Goal: Transaction & Acquisition: Purchase product/service

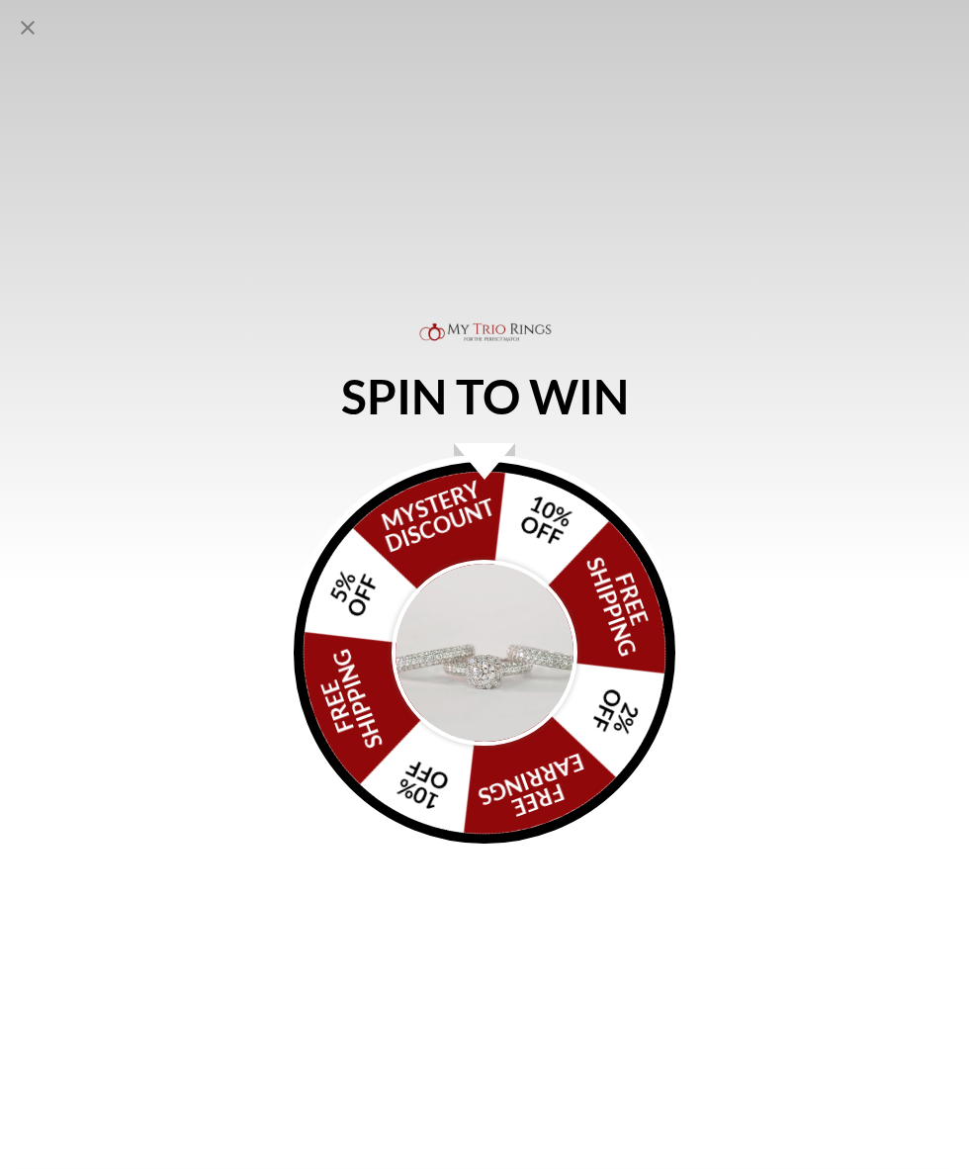
click at [497, 536] on div "FREE SHIPPING 5% OFF Mystery Discount 10% OFF FREE SHIPPING 2% OFF FREE EARRING…" at bounding box center [485, 653] width 382 height 382
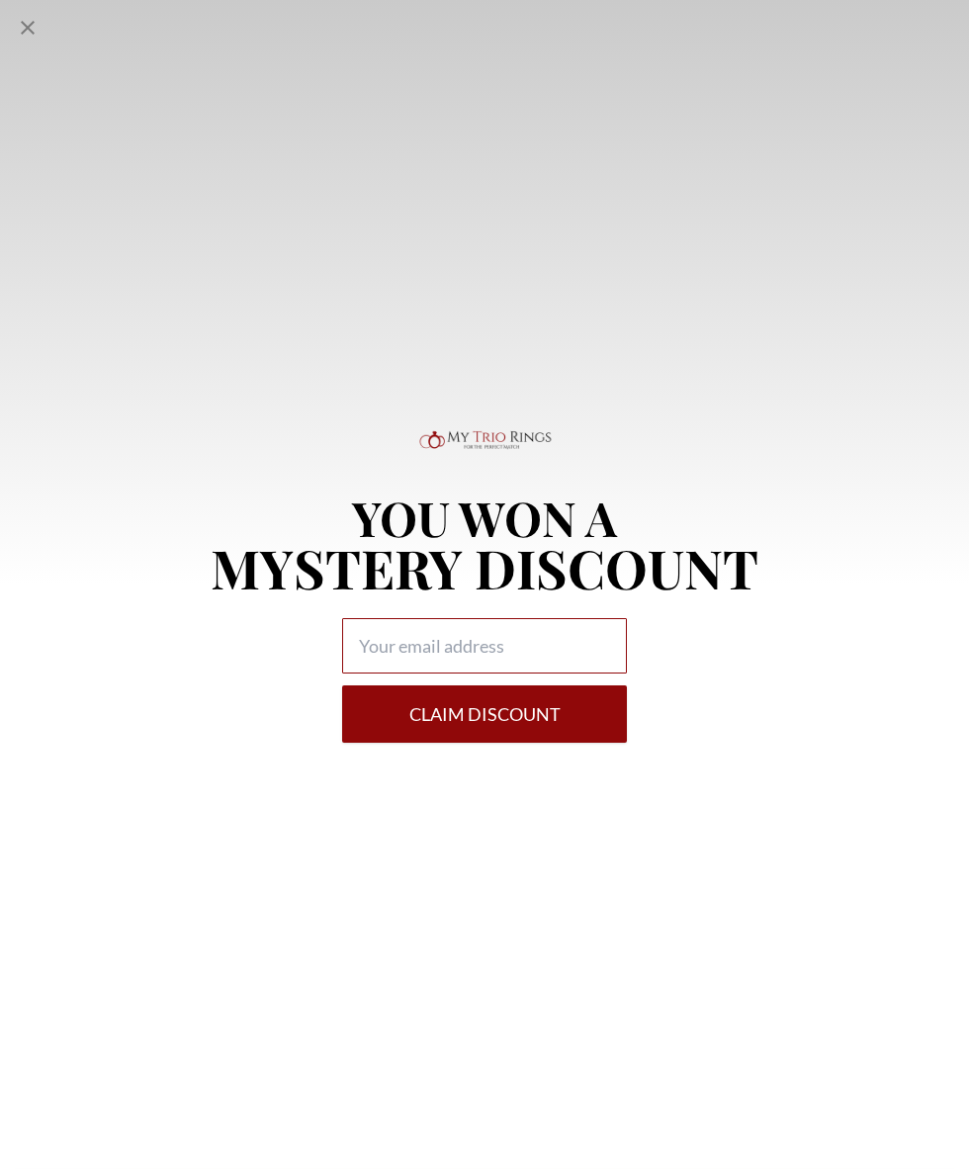
click at [564, 635] on input "Alia popup" at bounding box center [484, 645] width 285 height 55
click at [605, 552] on p "MYSTERY DISCOUNT" at bounding box center [485, 567] width 548 height 53
click at [4, 17] on div "YOU WON A MYSTERY DISCOUNT Claim DISCOUNT" at bounding box center [484, 584] width 969 height 1169
click at [12, 42] on div "YOU WON A MYSTERY DISCOUNT Claim DISCOUNT" at bounding box center [484, 584] width 969 height 1169
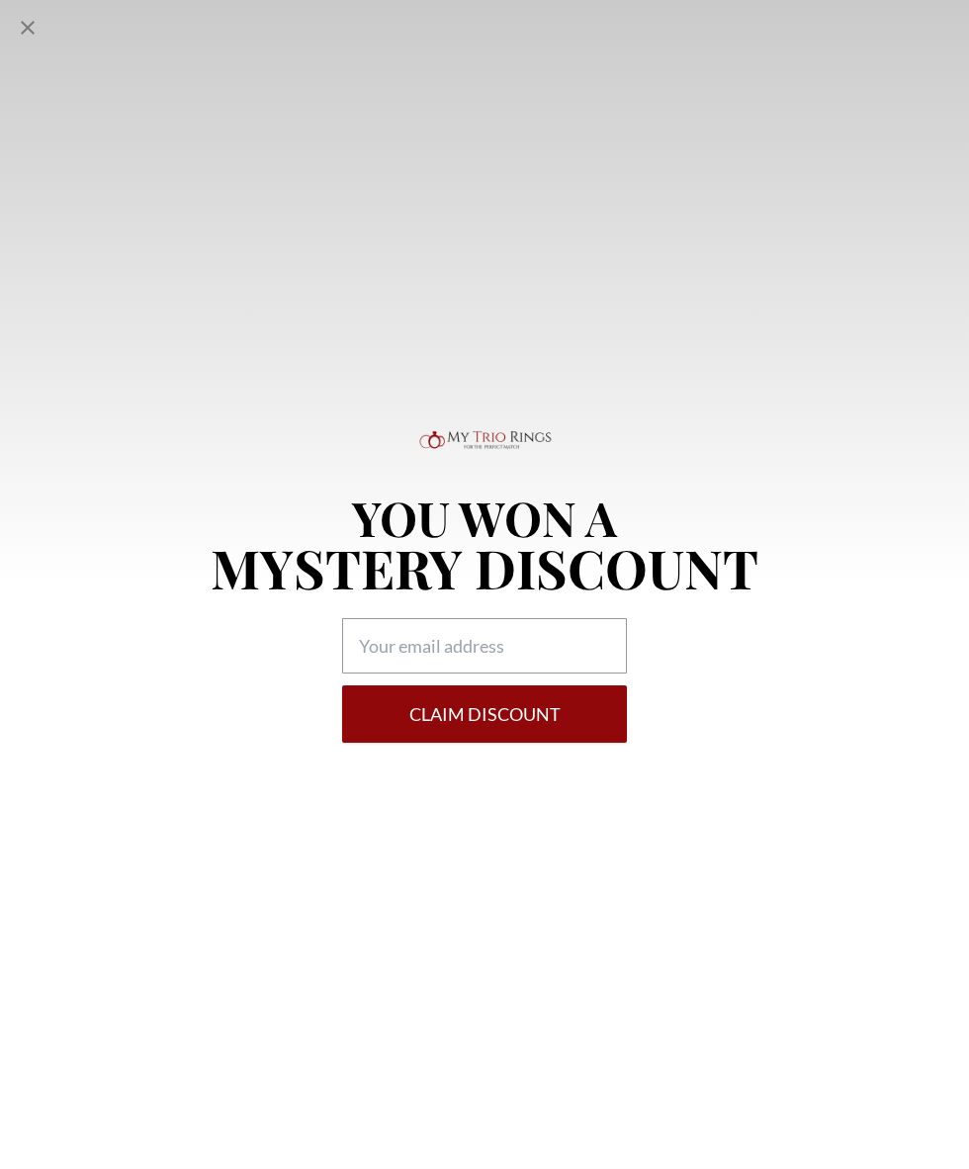
click at [19, 23] on icon "Close popup" at bounding box center [28, 28] width 24 height 24
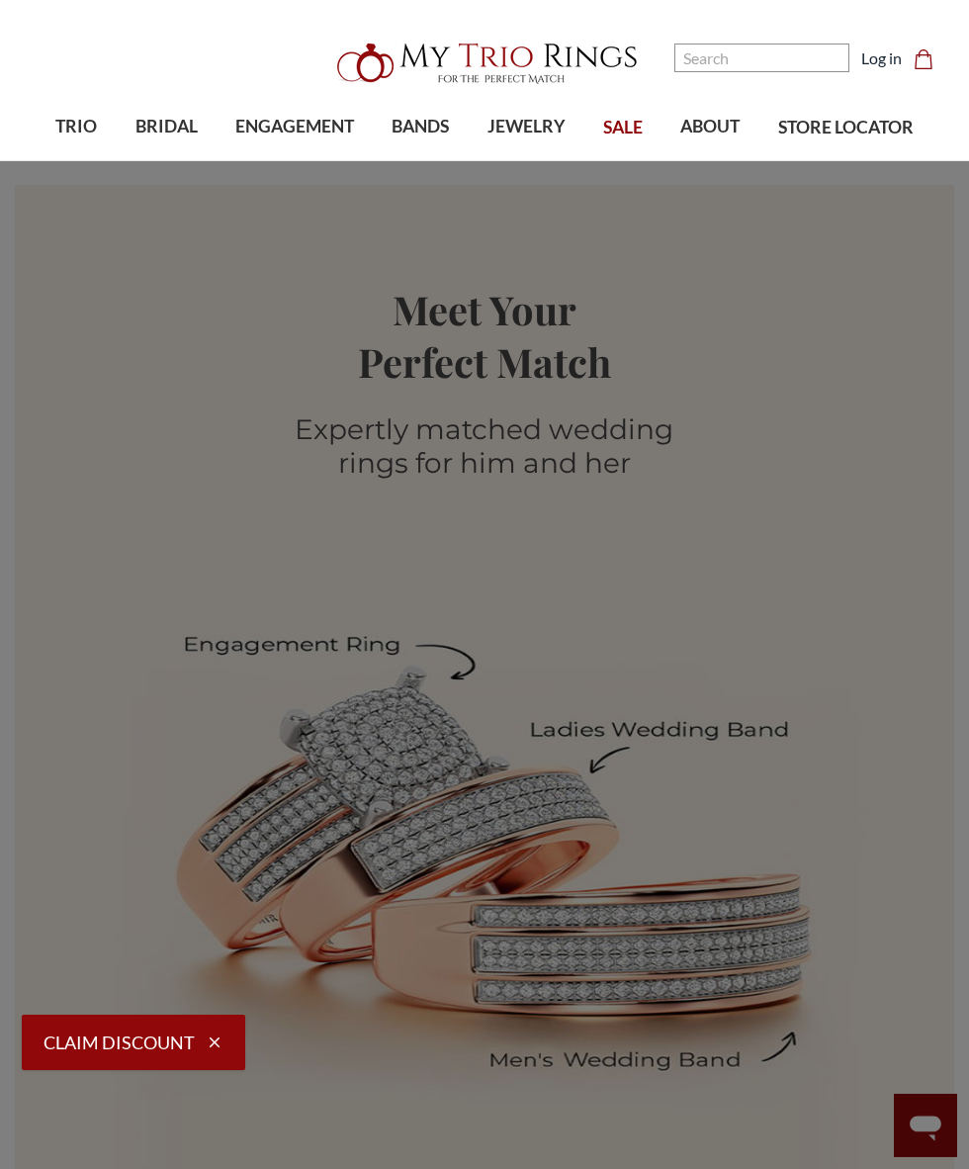
click at [393, 126] on span "BANDS" at bounding box center [420, 127] width 57 height 26
click at [751, 529] on span "Wedding Sets SALE" at bounding box center [775, 541] width 271 height 24
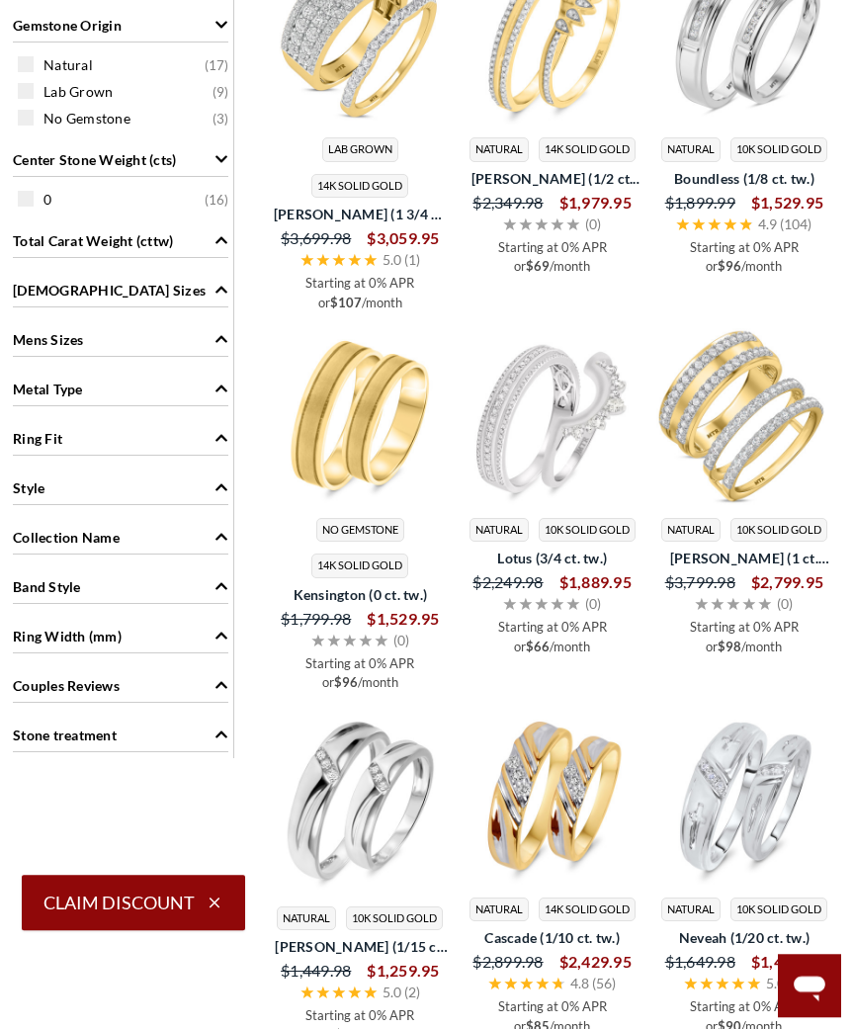
scroll to position [1302, 0]
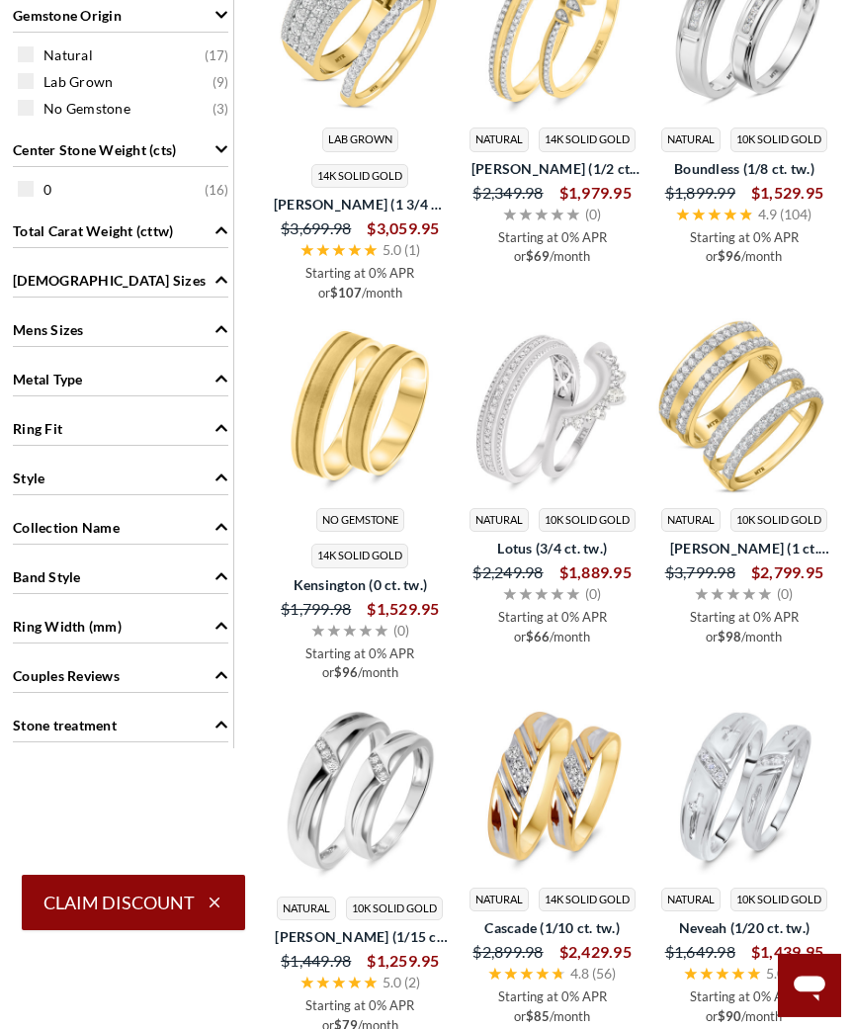
click at [209, 337] on div "Mens Sizes" at bounding box center [121, 329] width 216 height 38
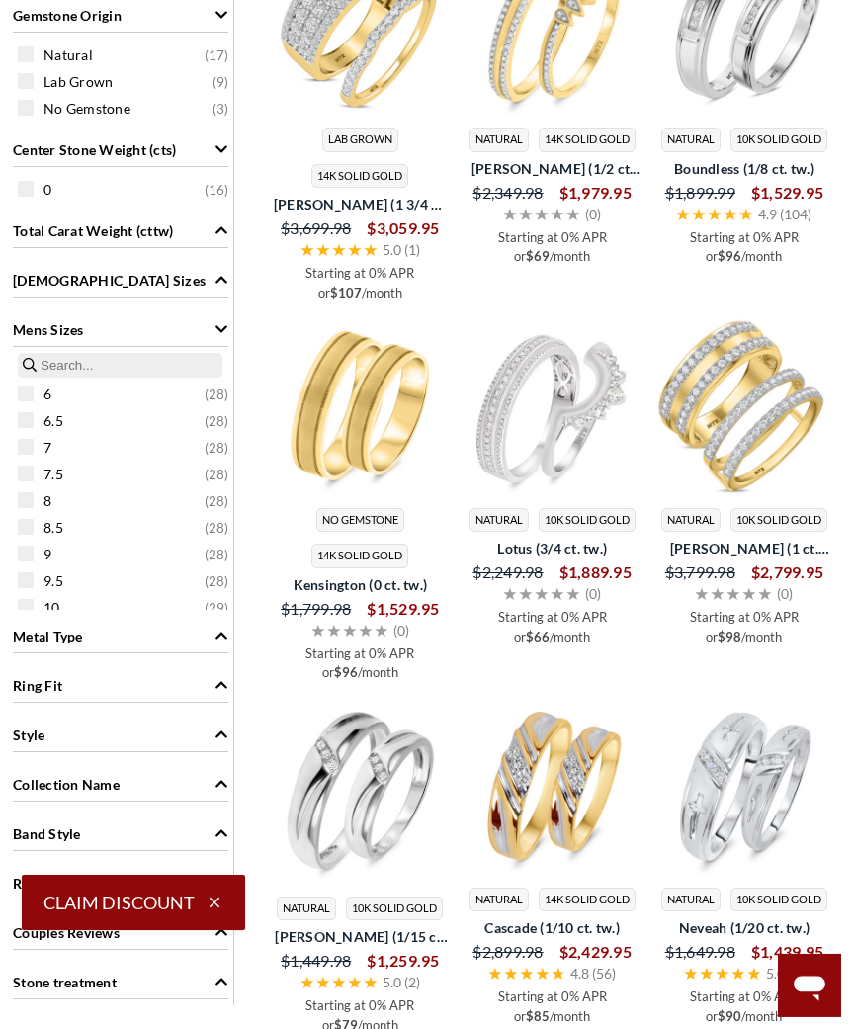
click at [35, 528] on div "8.5 ( 28 )" at bounding box center [126, 527] width 216 height 22
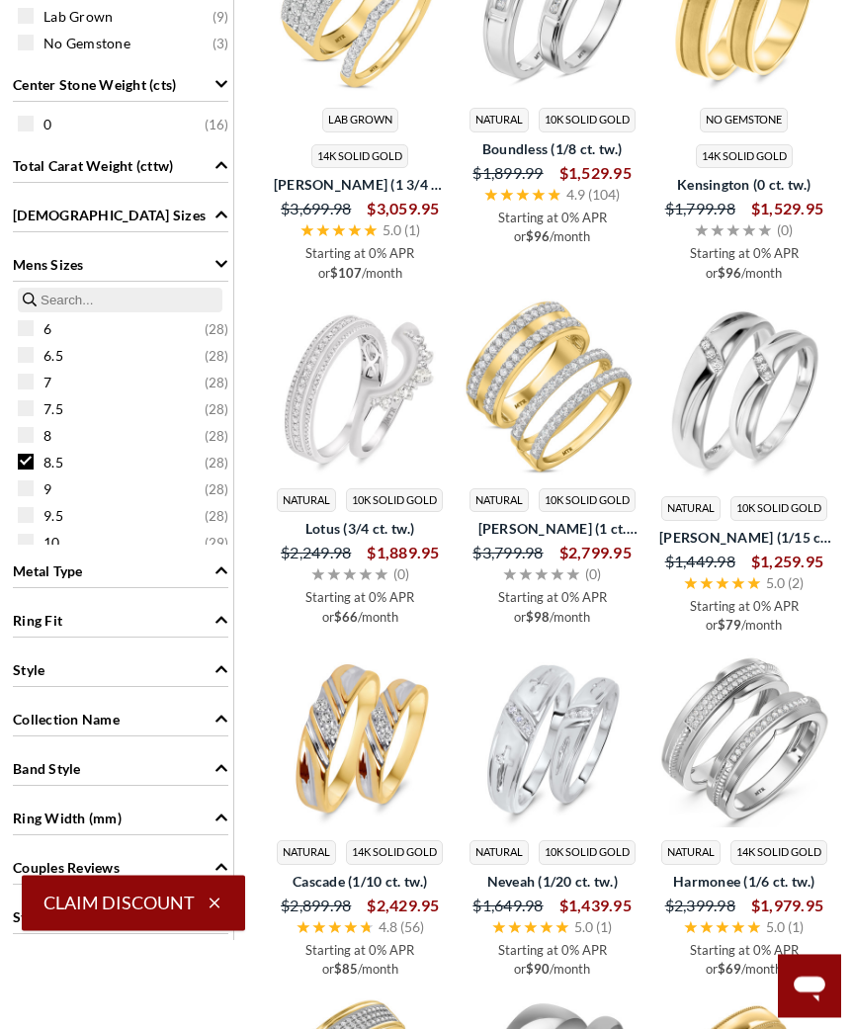
scroll to position [1367, 0]
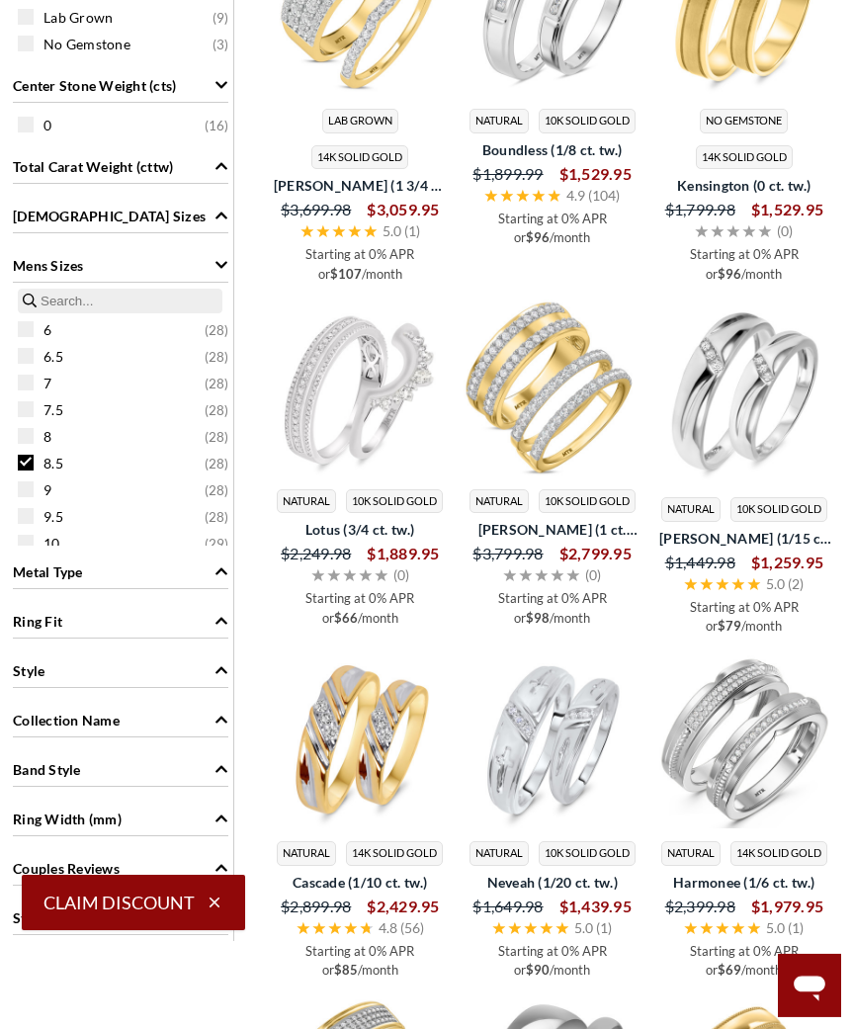
click at [204, 268] on div "Mens Sizes" at bounding box center [121, 264] width 216 height 38
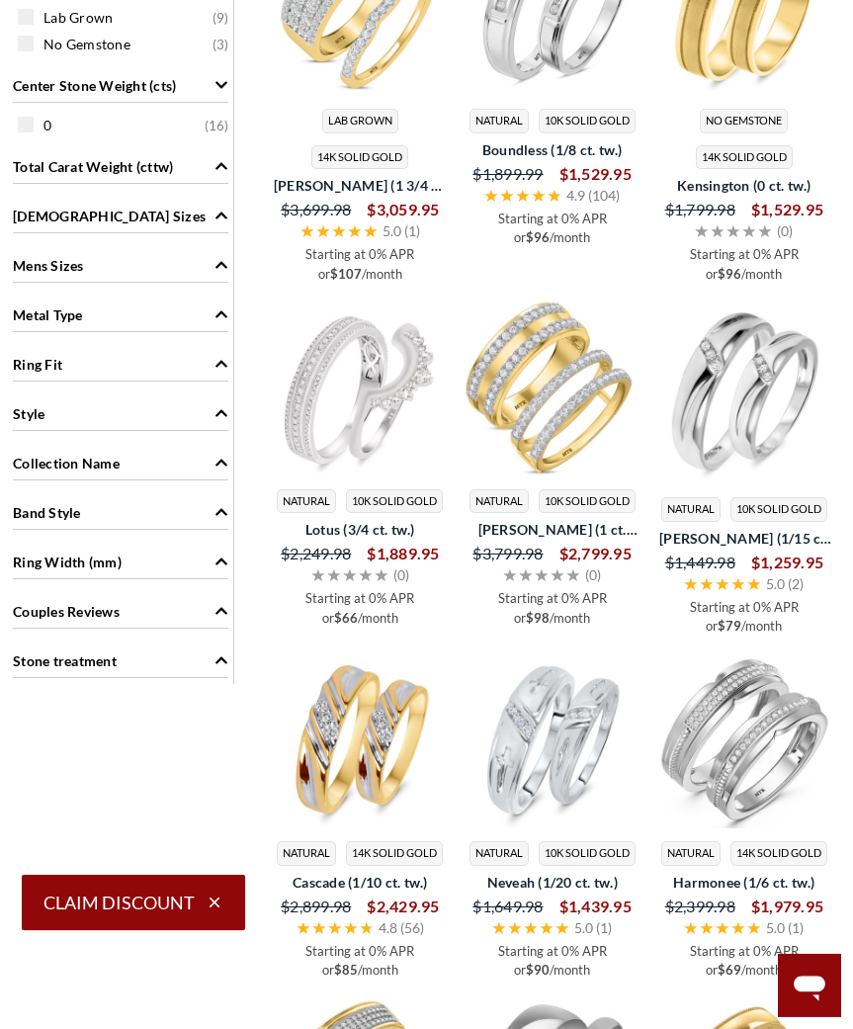
click at [201, 221] on div "Ladies Sizes" at bounding box center [121, 215] width 216 height 38
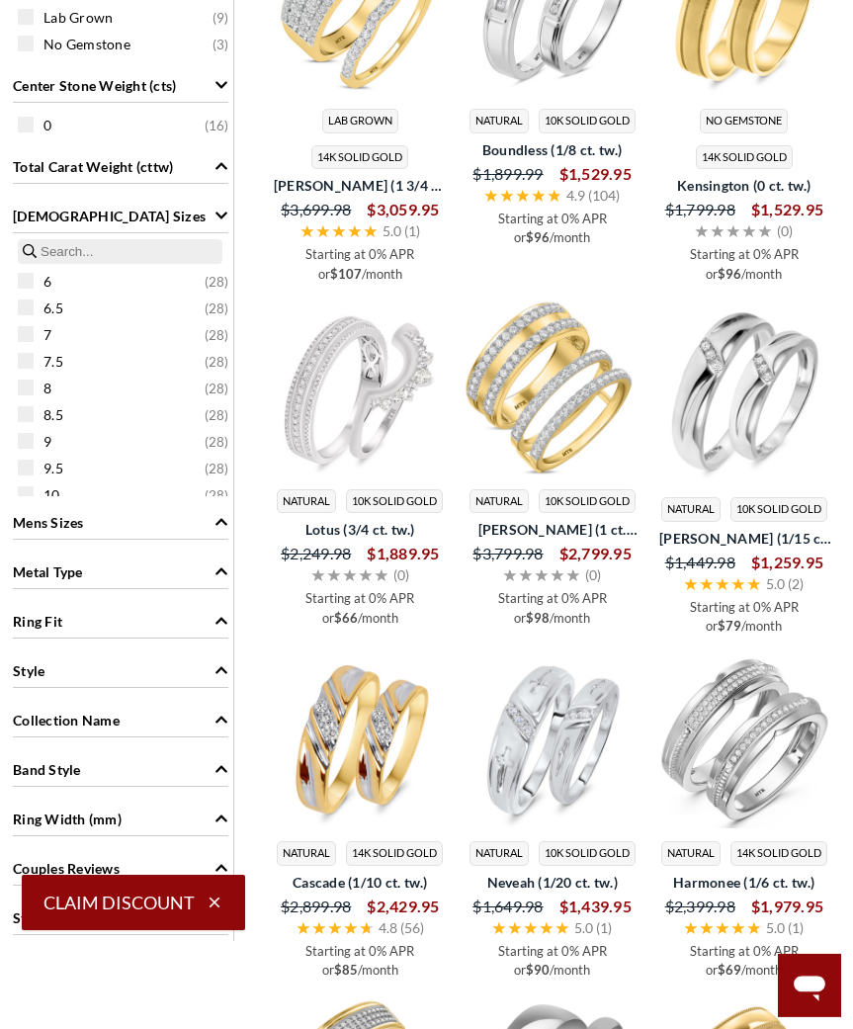
scroll to position [177, 0]
click at [31, 426] on span at bounding box center [26, 423] width 16 height 16
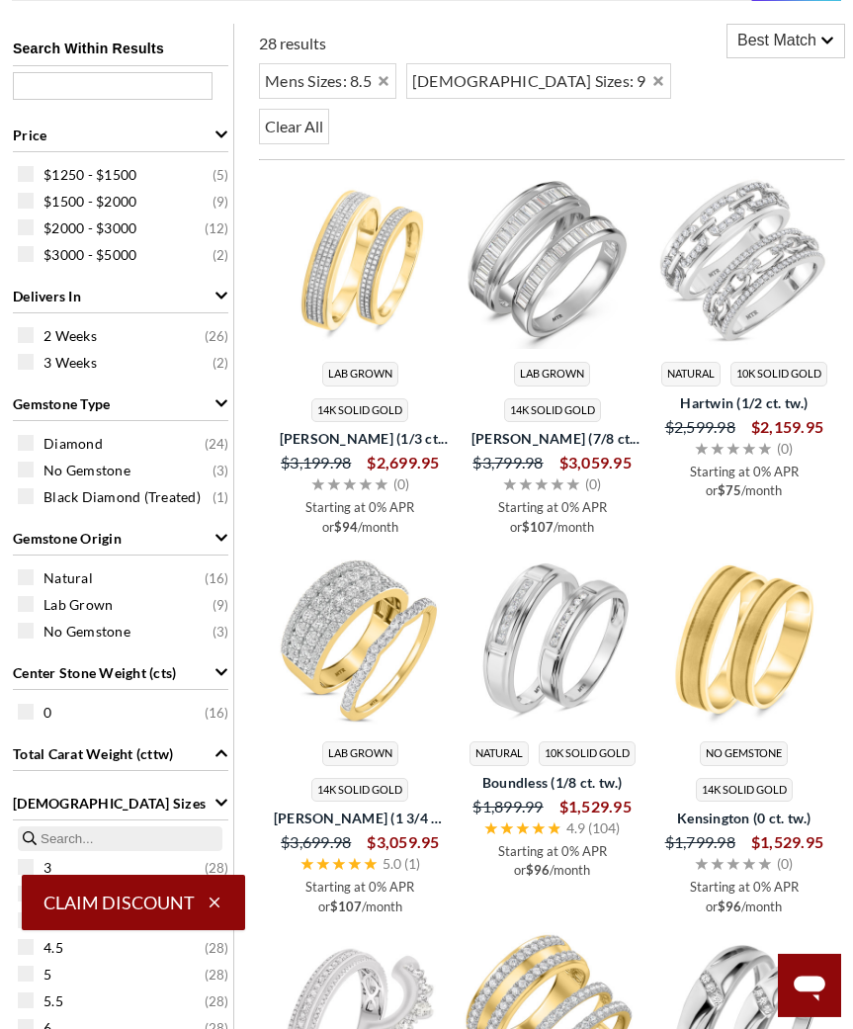
click at [65, 795] on span "Ladies Sizes" at bounding box center [109, 803] width 193 height 21
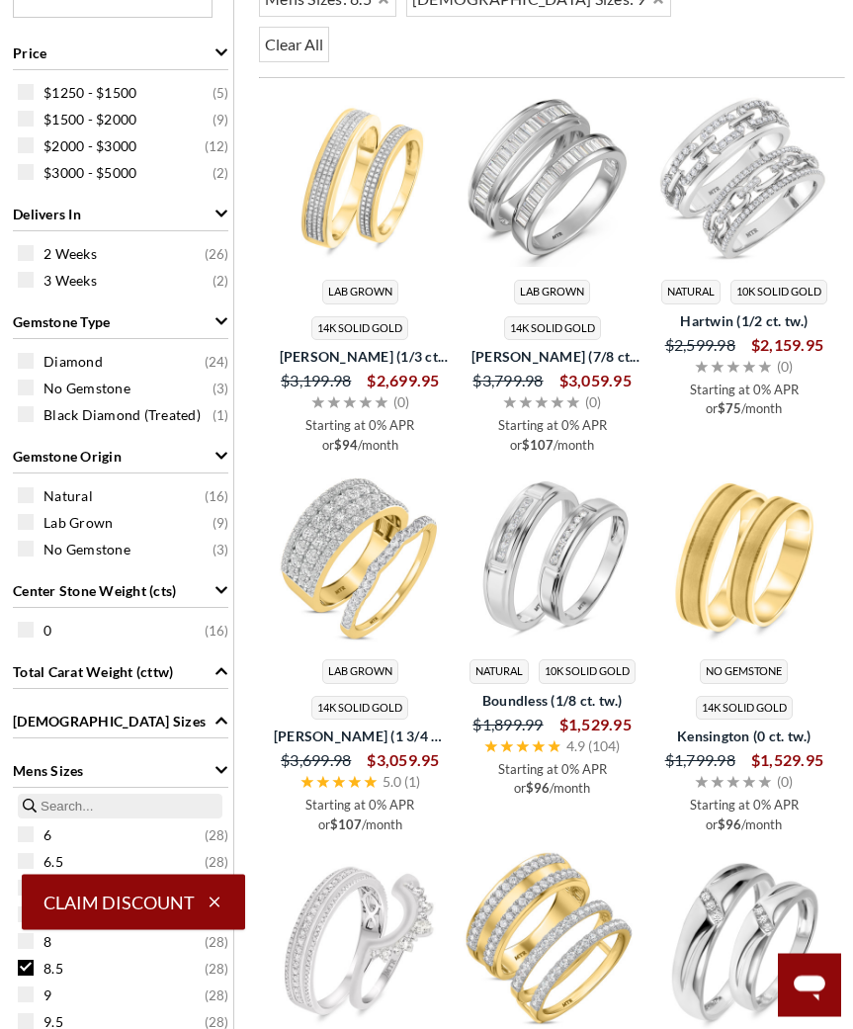
scroll to position [862, 0]
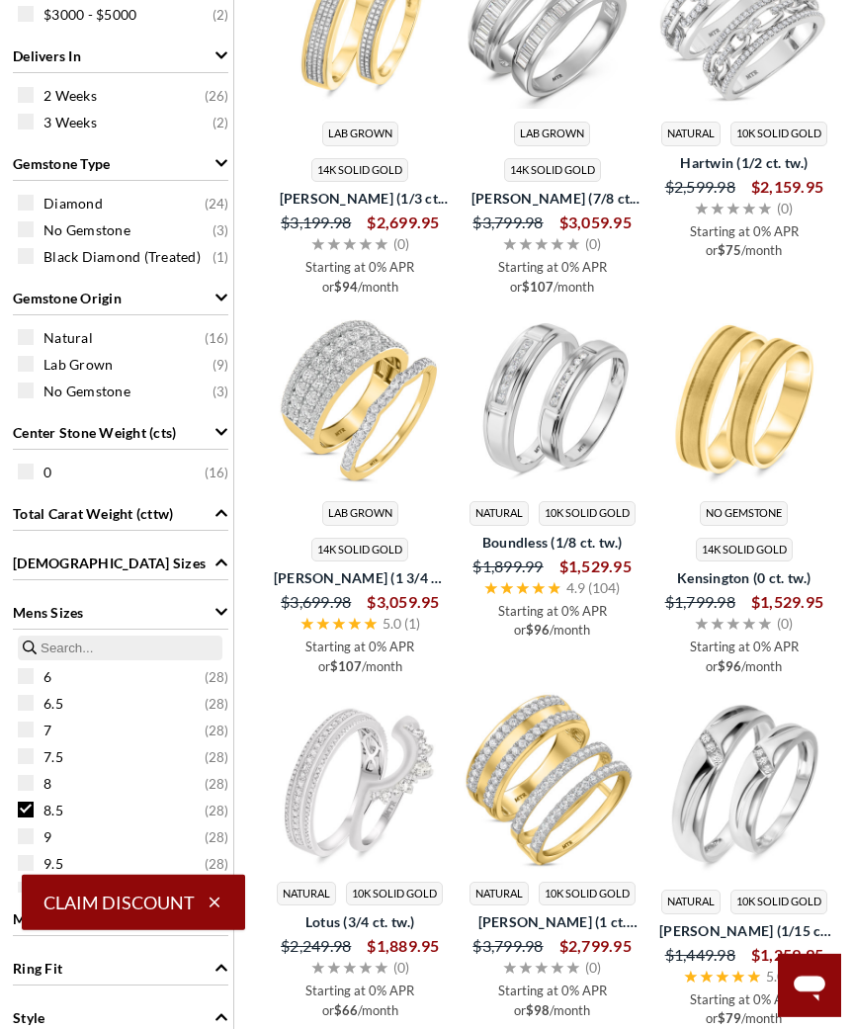
click at [67, 608] on span "Mens Sizes" at bounding box center [48, 612] width 71 height 21
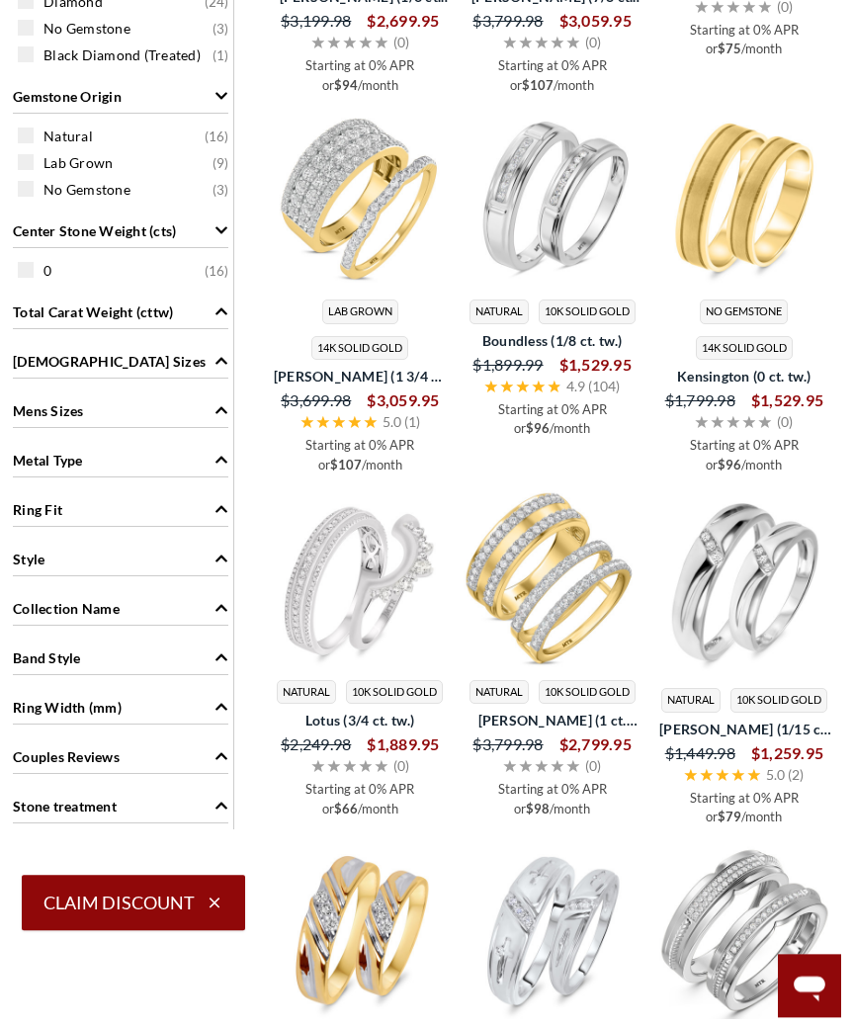
scroll to position [1243, 0]
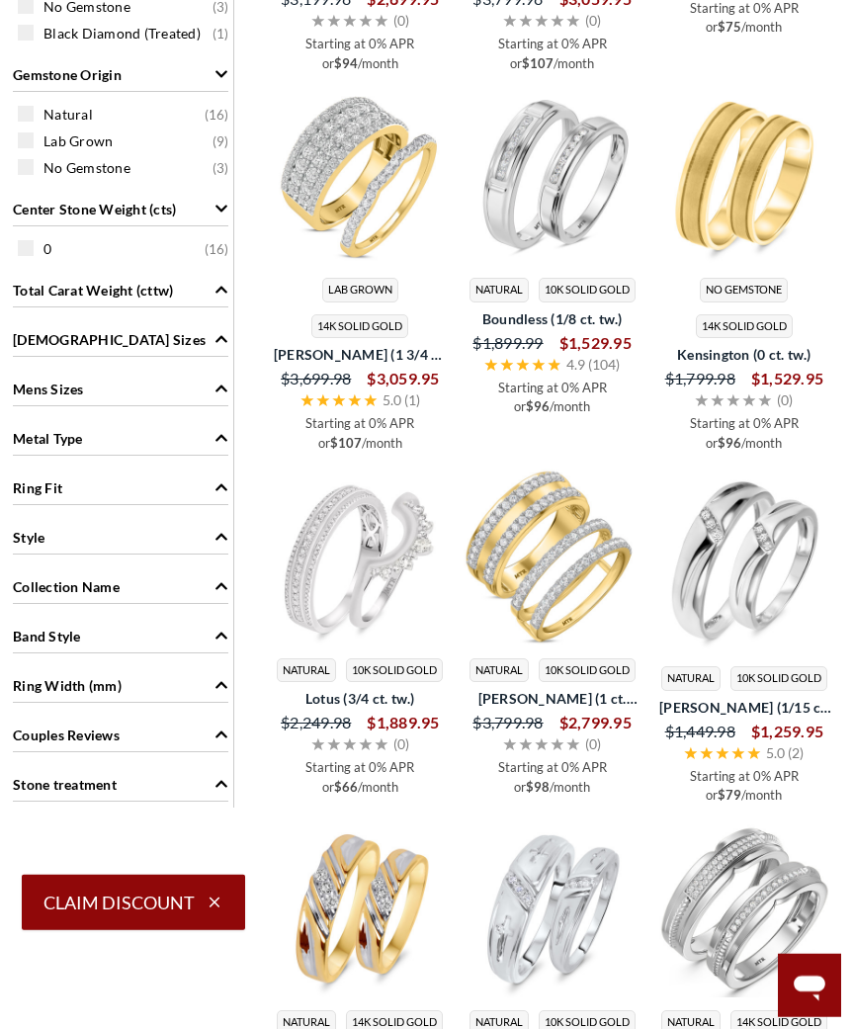
click at [17, 540] on span "Style" at bounding box center [29, 537] width 32 height 21
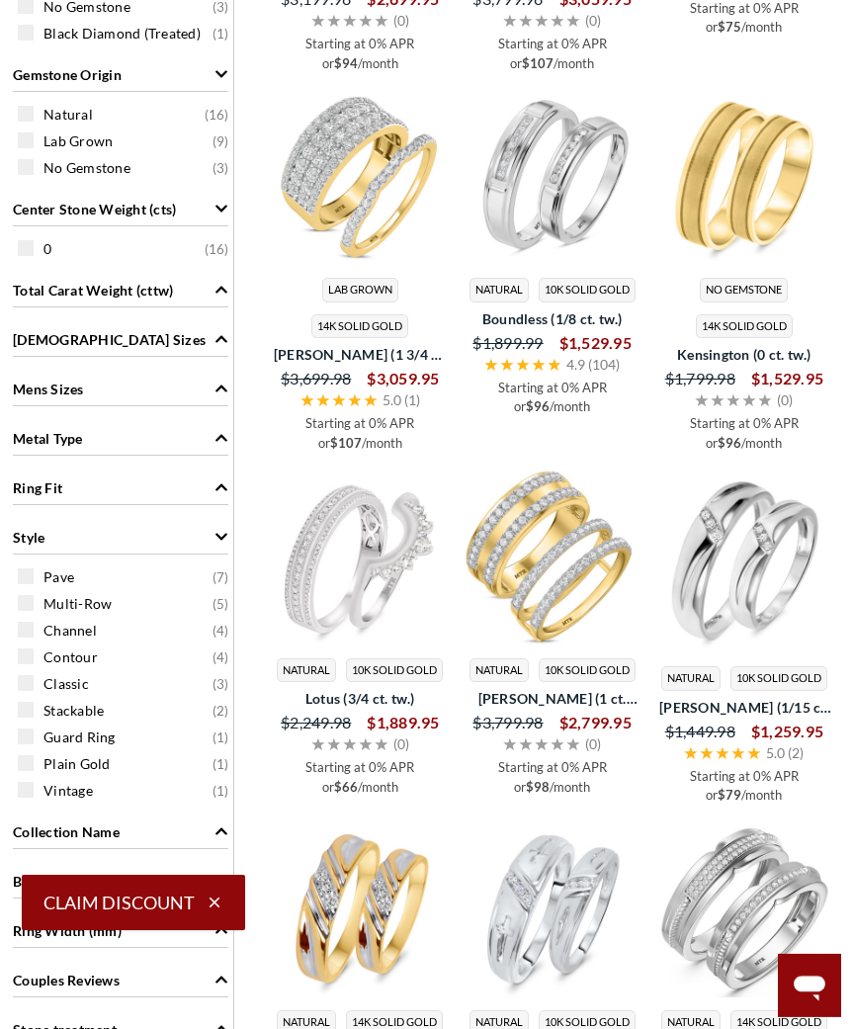
click at [32, 527] on div "Style" at bounding box center [121, 536] width 216 height 38
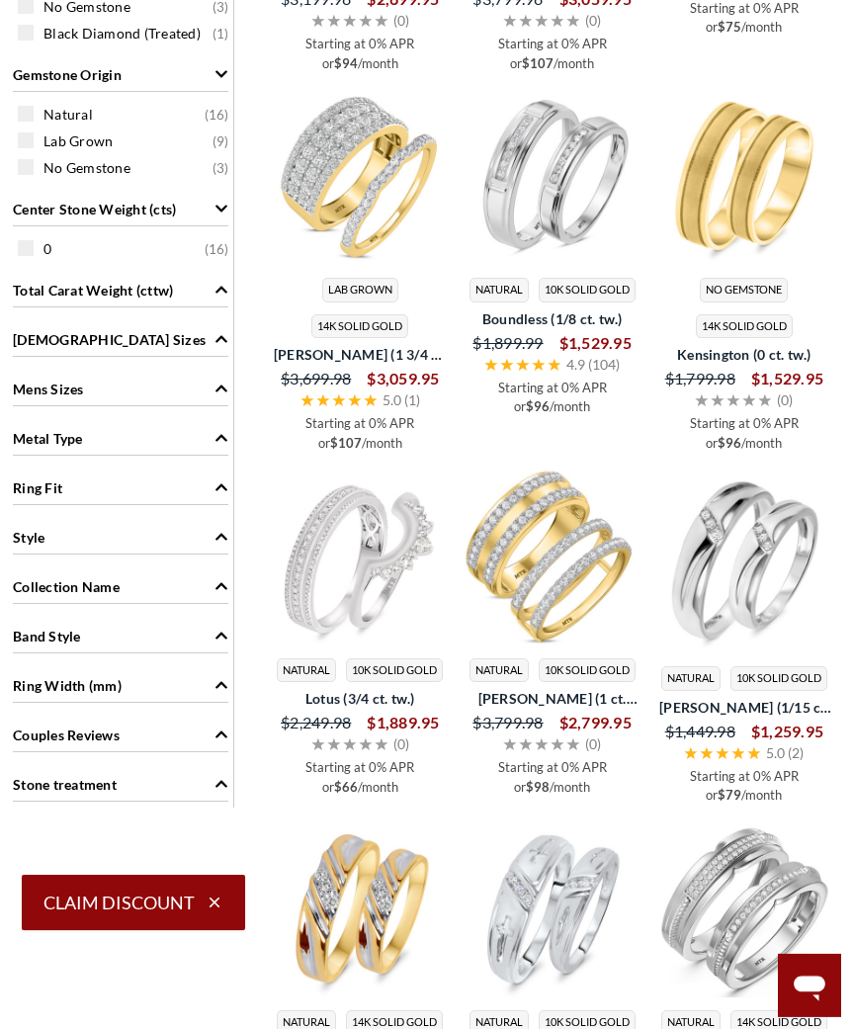
click at [27, 490] on span "Ring Fit" at bounding box center [37, 488] width 49 height 21
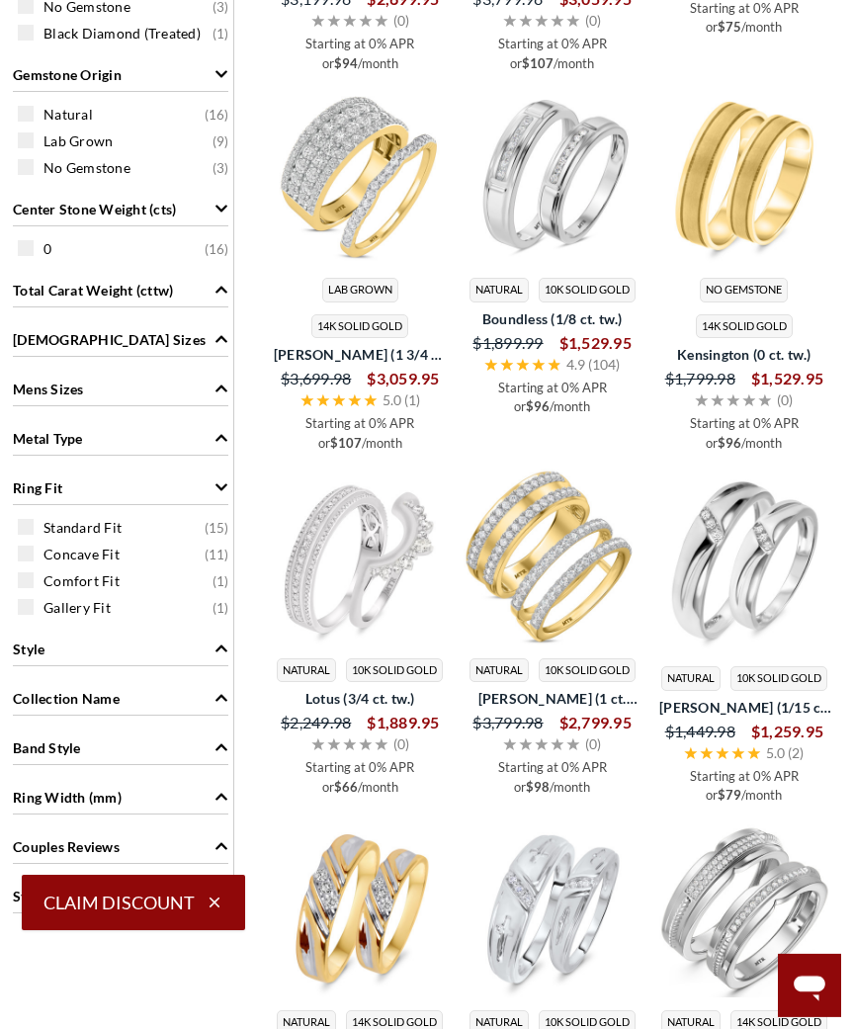
click at [28, 488] on span "Ring Fit" at bounding box center [37, 488] width 49 height 21
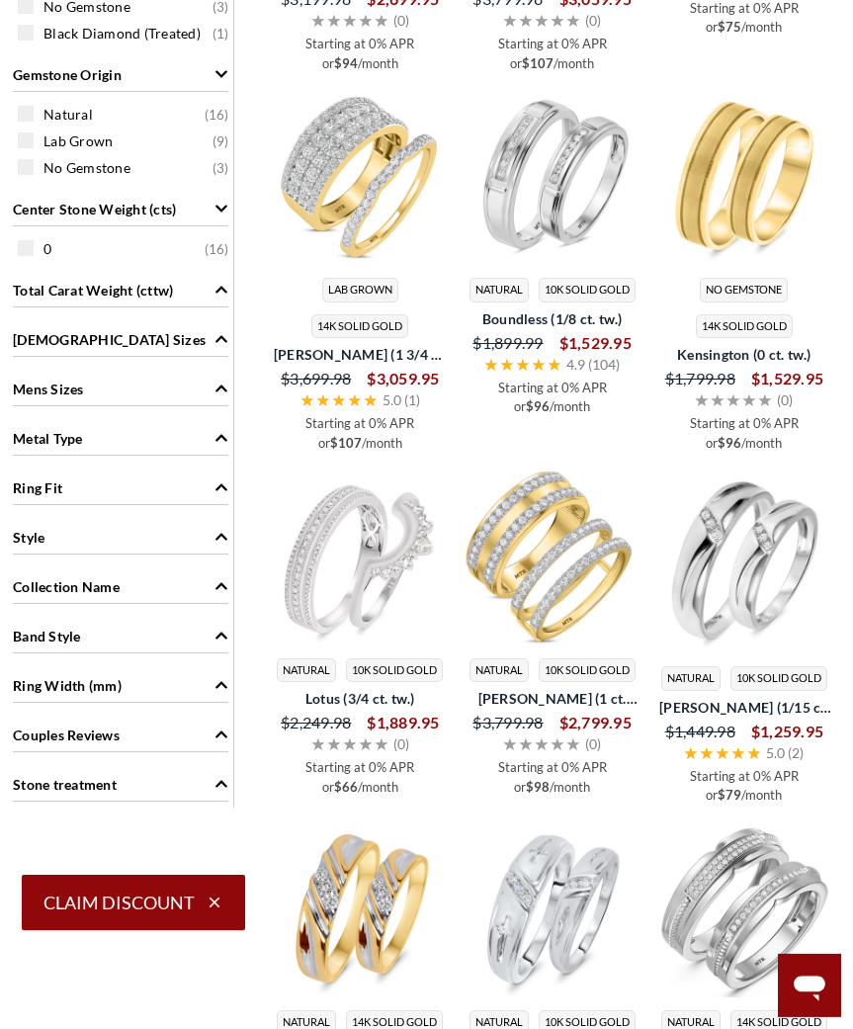
click at [40, 589] on span "Collection Name" at bounding box center [66, 587] width 107 height 21
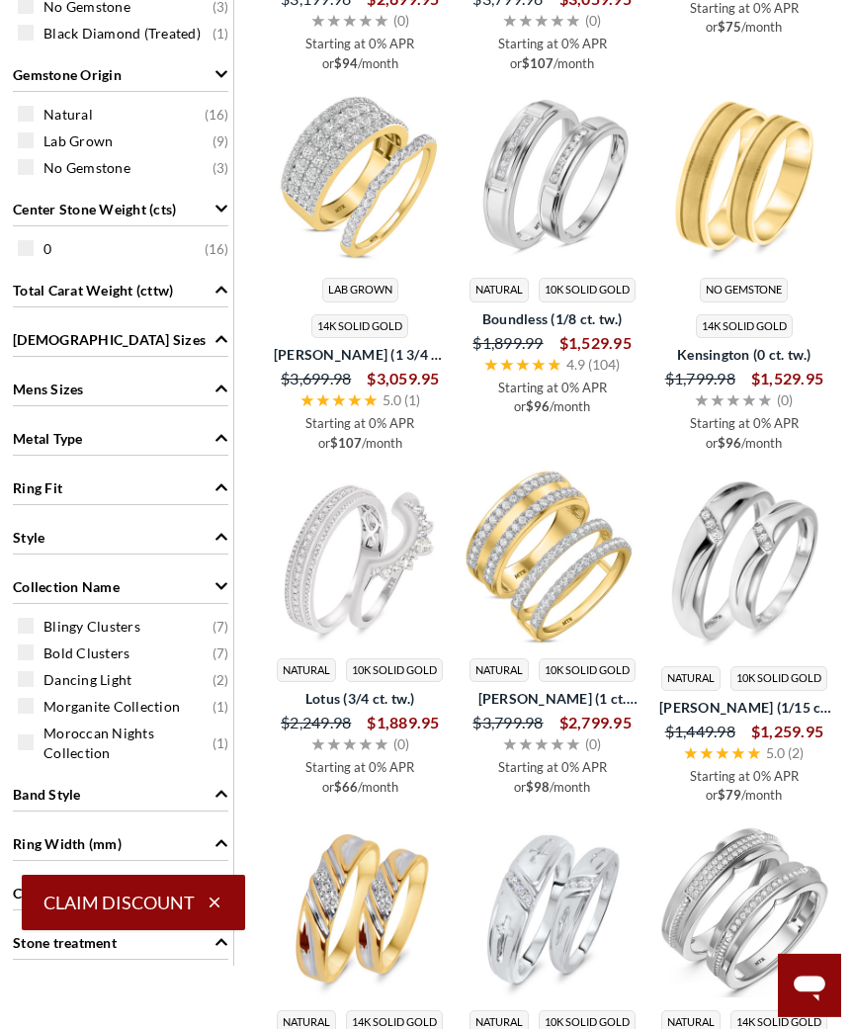
click at [36, 575] on div "Collection Name" at bounding box center [121, 586] width 216 height 38
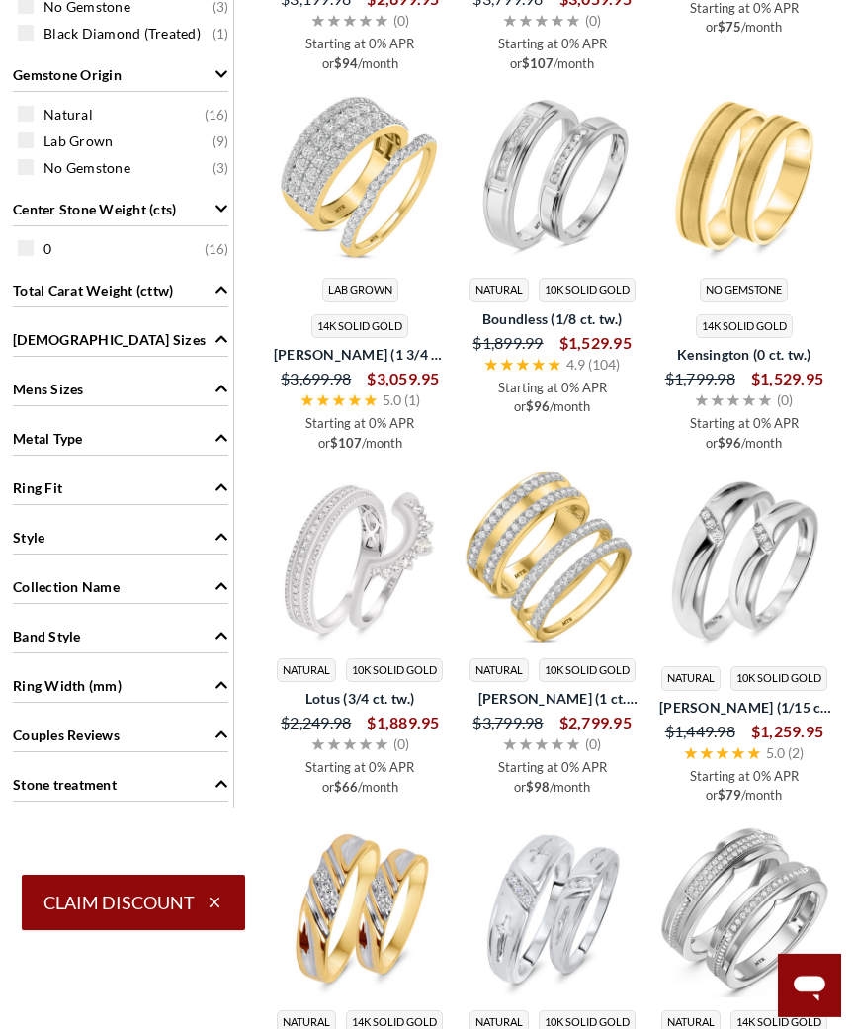
click at [37, 636] on span "Band Style" at bounding box center [47, 636] width 68 height 21
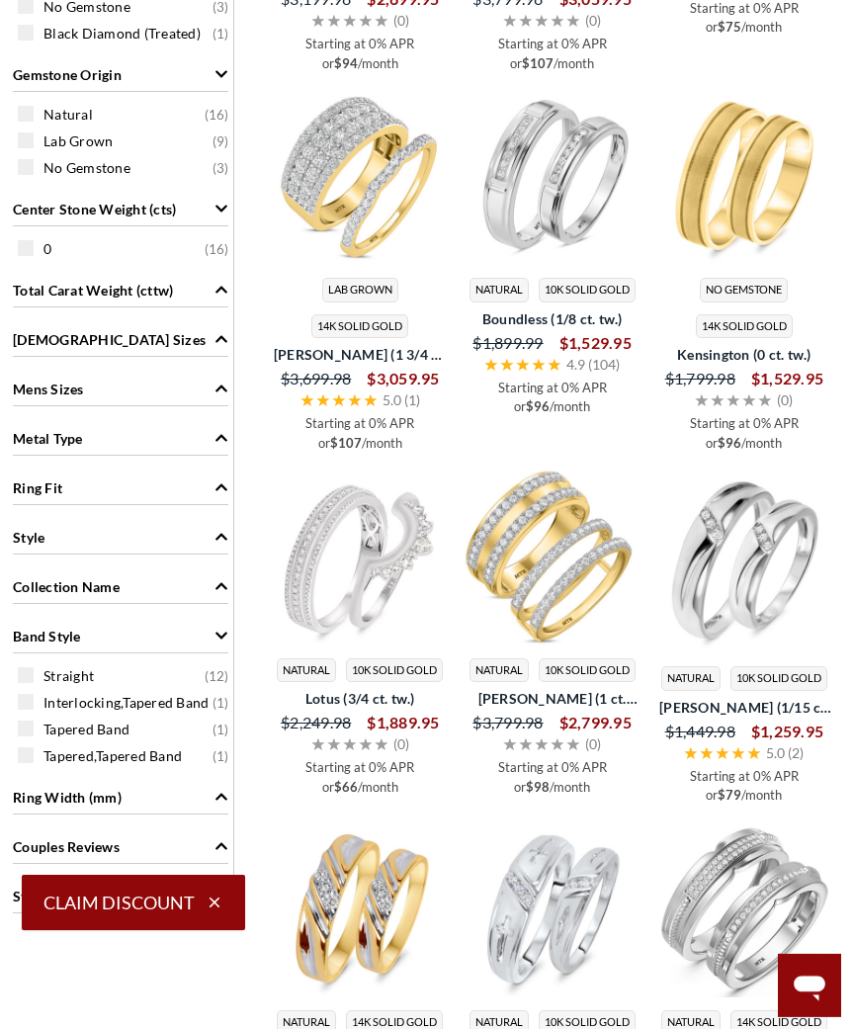
click at [35, 627] on div "Band Style" at bounding box center [121, 635] width 216 height 38
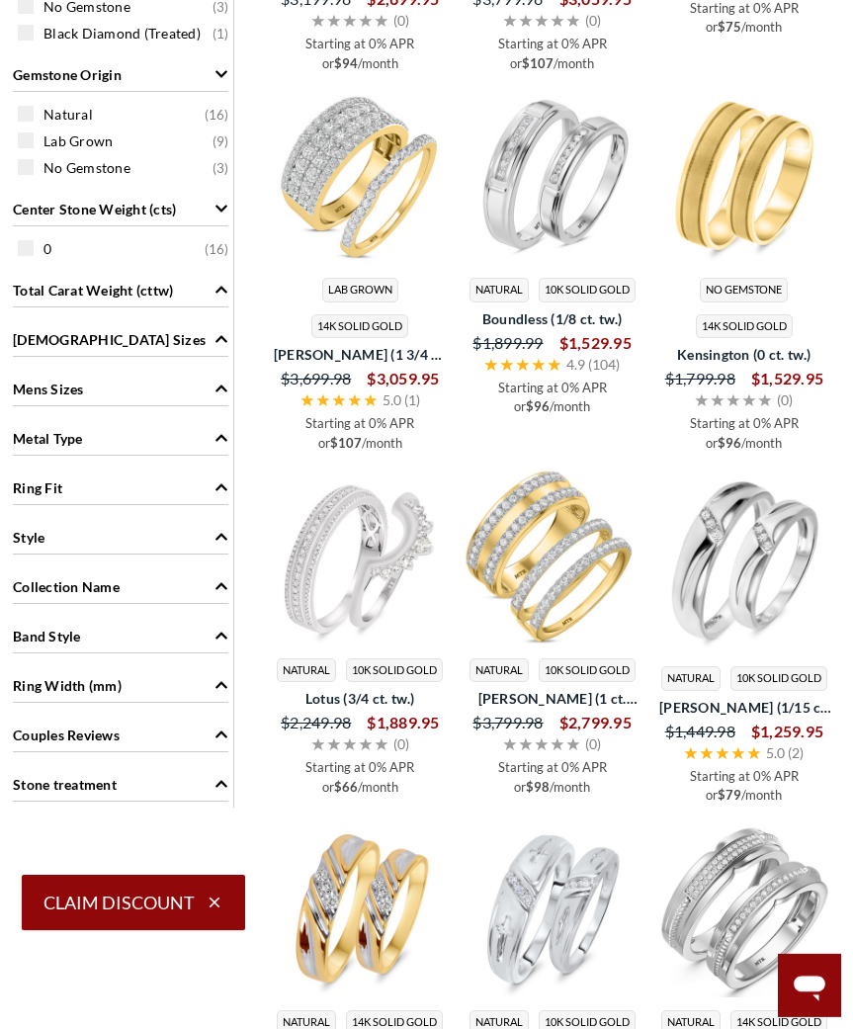
click at [41, 434] on span "Metal Type" at bounding box center [48, 438] width 70 height 21
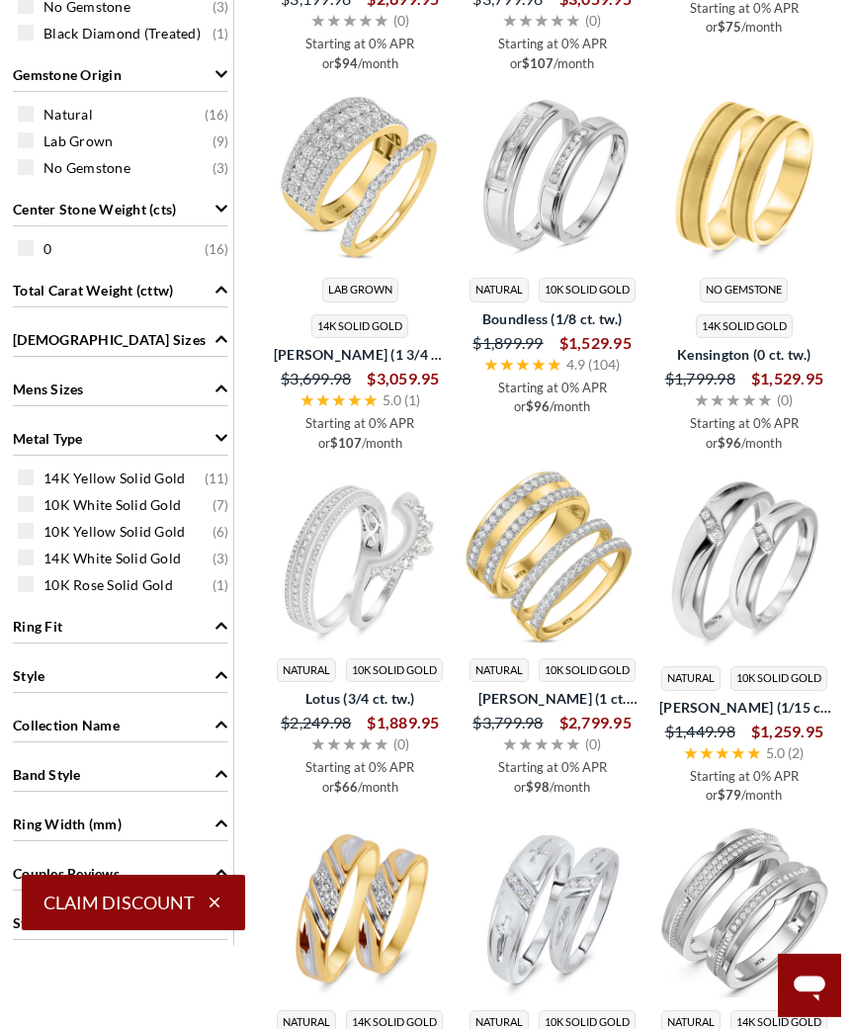
click at [43, 445] on span "Metal Type" at bounding box center [48, 438] width 70 height 21
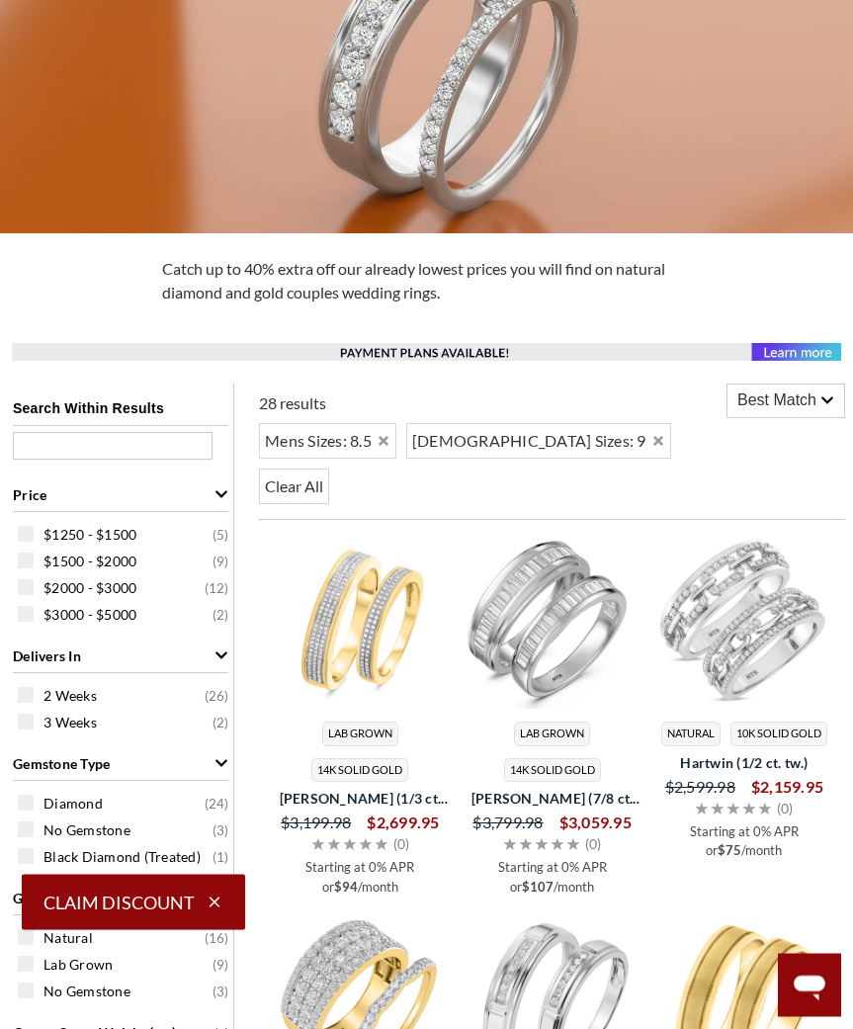
click at [787, 401] on span "Best Match" at bounding box center [777, 402] width 79 height 24
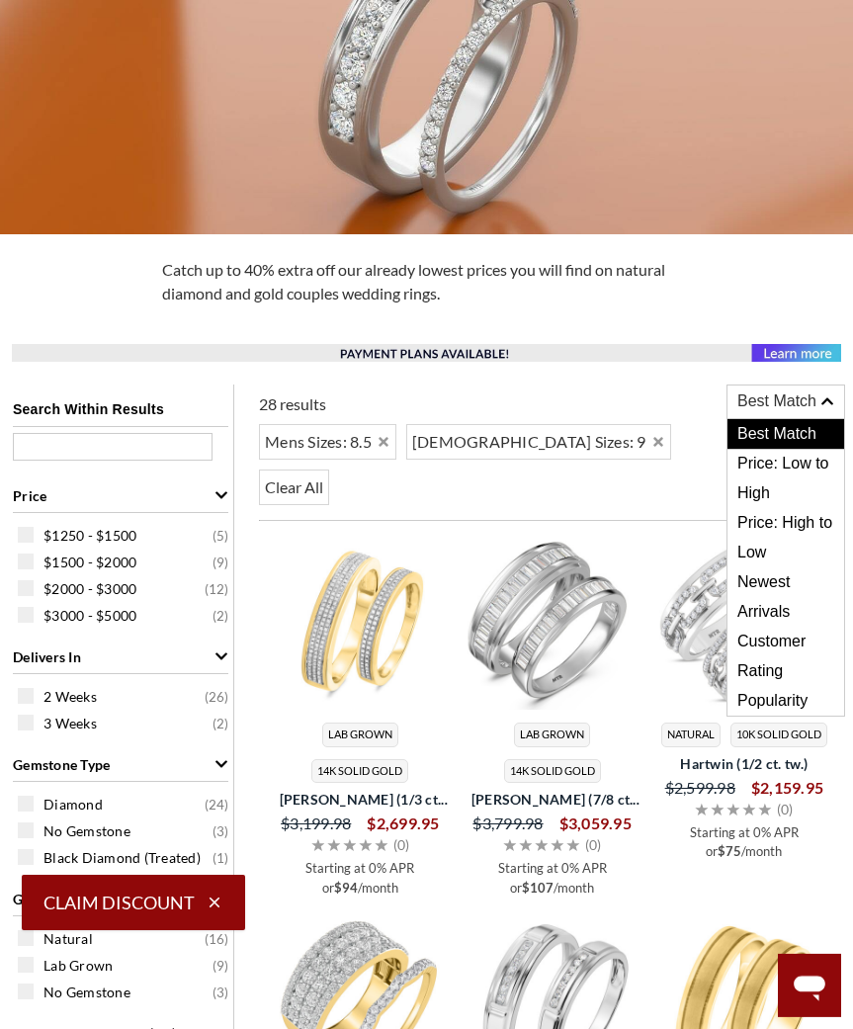
click at [792, 474] on span "Price: Low to High" at bounding box center [786, 478] width 117 height 59
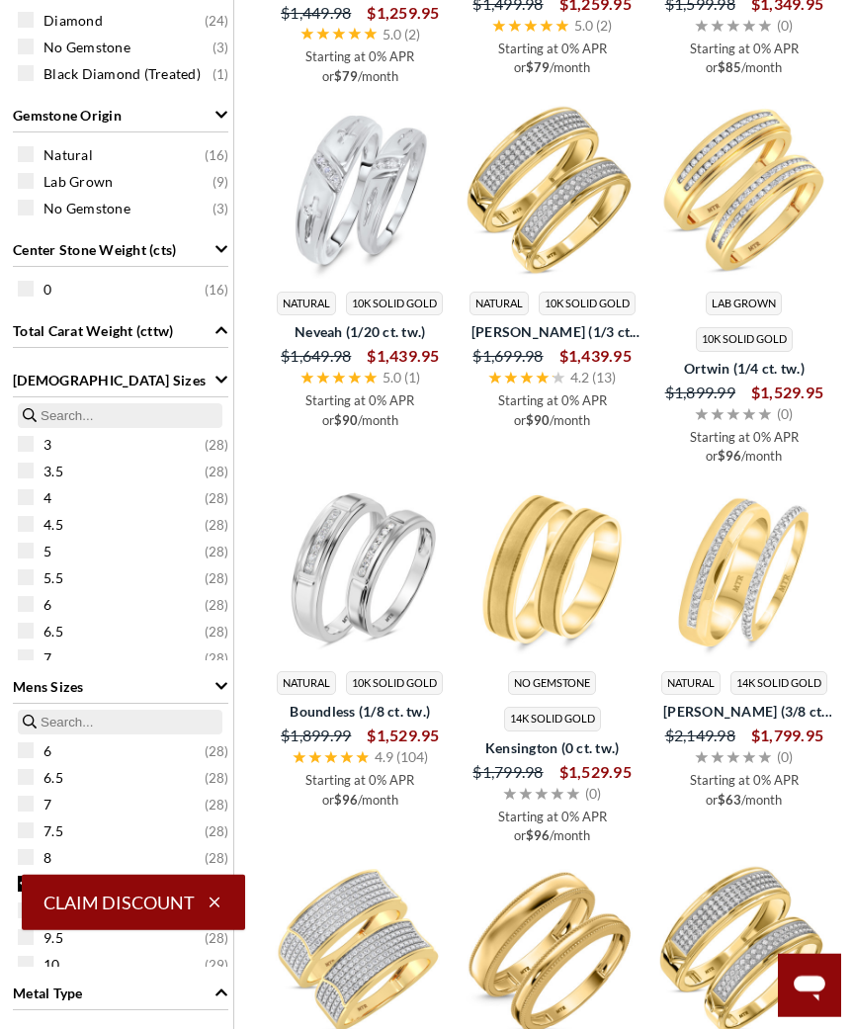
scroll to position [943, 0]
